Goal: Task Accomplishment & Management: Manage account settings

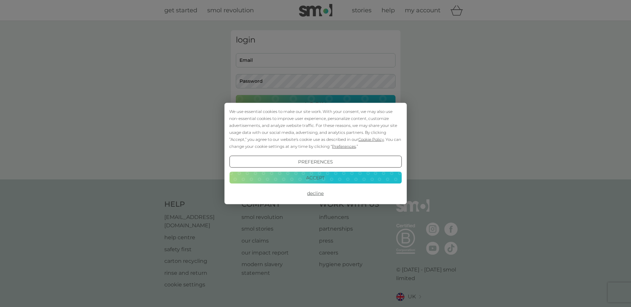
click at [339, 60] on div "We use essential cookies to make our site work. With your consent, we may also …" at bounding box center [315, 153] width 631 height 307
click at [330, 180] on button "Accept" at bounding box center [315, 178] width 172 height 12
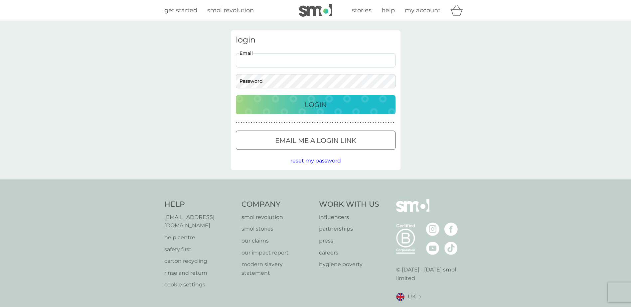
click at [299, 57] on input "Email" at bounding box center [316, 60] width 160 height 14
type input "[EMAIL_ADDRESS][DOMAIN_NAME]"
click at [236, 95] on button "Login" at bounding box center [316, 104] width 160 height 19
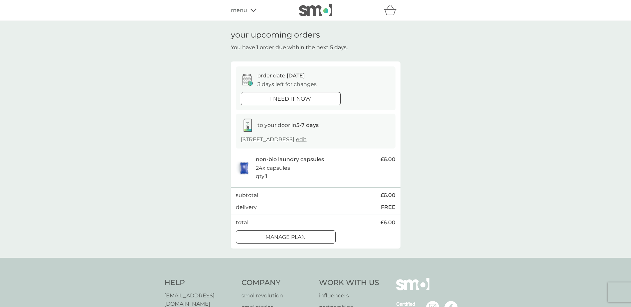
click at [277, 238] on div at bounding box center [286, 237] width 24 height 7
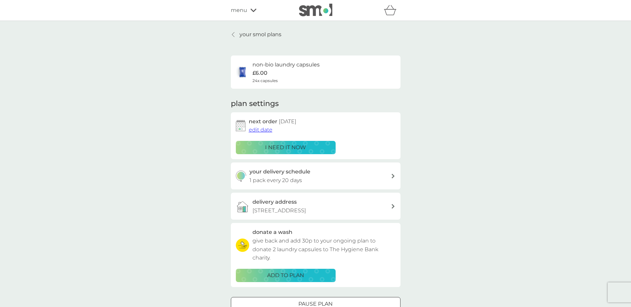
click at [263, 127] on span "edit date" at bounding box center [261, 130] width 24 height 6
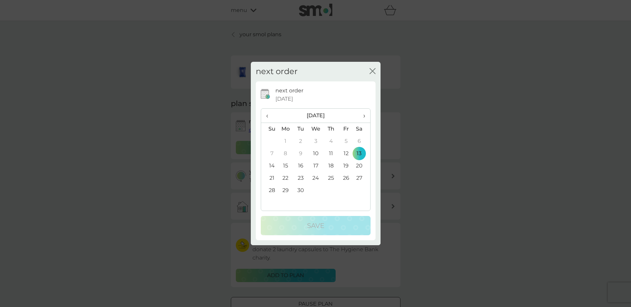
click at [360, 178] on td "27" at bounding box center [361, 178] width 17 height 12
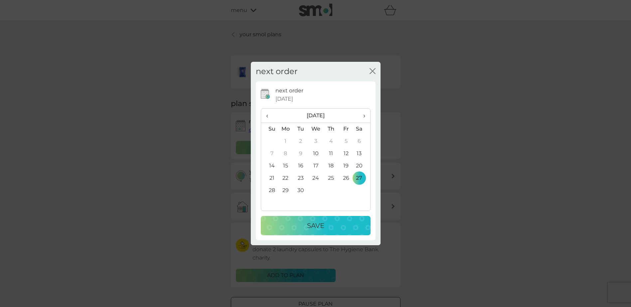
click at [330, 221] on div "Save" at bounding box center [315, 226] width 96 height 11
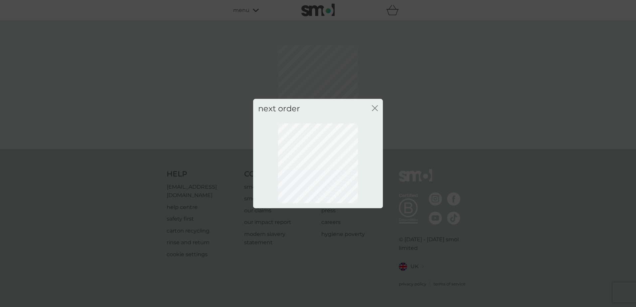
click at [373, 107] on icon "close" at bounding box center [373, 108] width 3 height 5
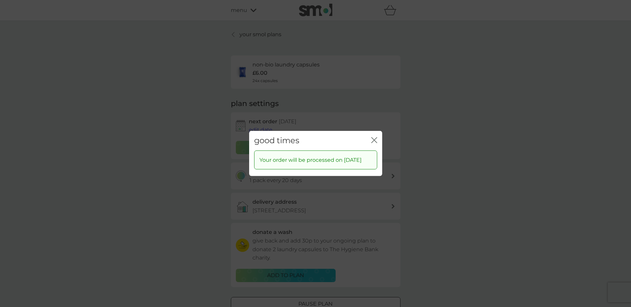
click at [375, 137] on icon "close" at bounding box center [374, 140] width 6 height 6
